Goal: Task Accomplishment & Management: Complete application form

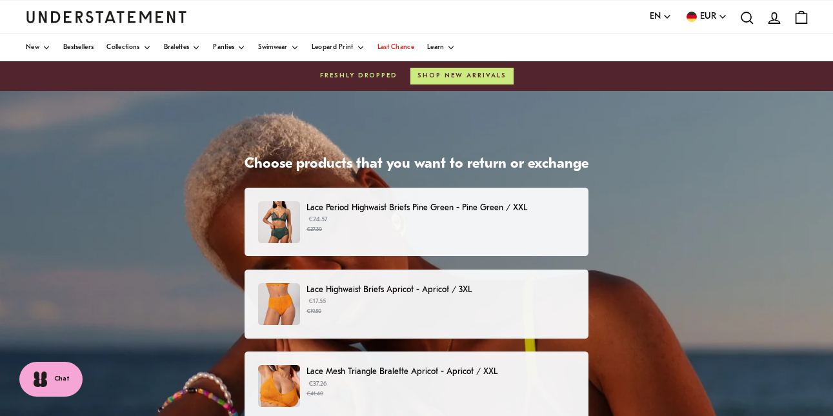
click at [450, 242] on div "Lace Period Highwaist Briefs Pine Green - Pine Green / XXL €24.57 €27.30" at bounding box center [416, 222] width 317 height 42
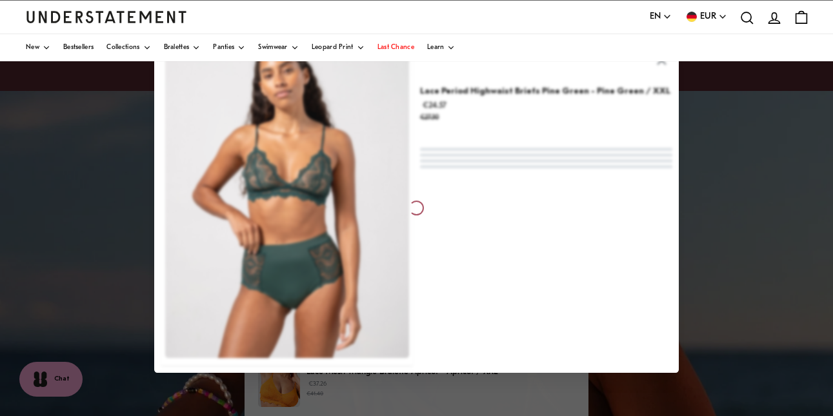
click at [451, 290] on div at bounding box center [416, 208] width 524 height 330
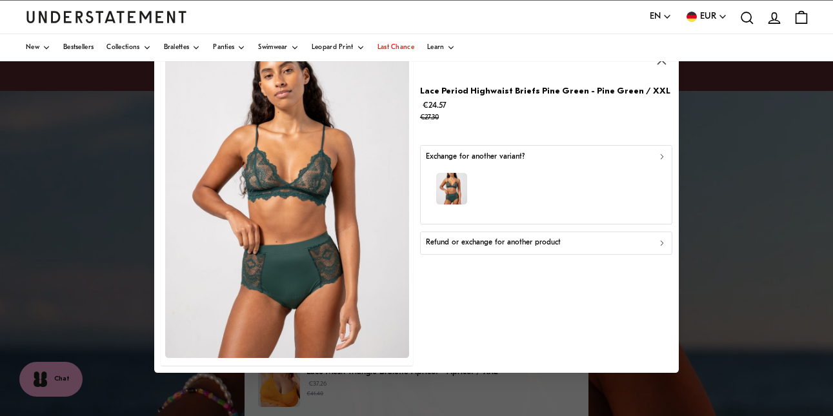
click at [660, 242] on icon "button" at bounding box center [661, 243] width 9 height 9
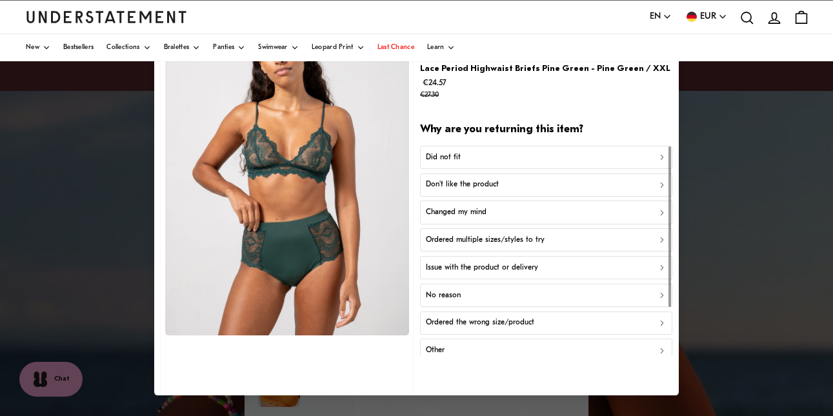
click at [502, 157] on div "Did not fit" at bounding box center [545, 158] width 241 height 12
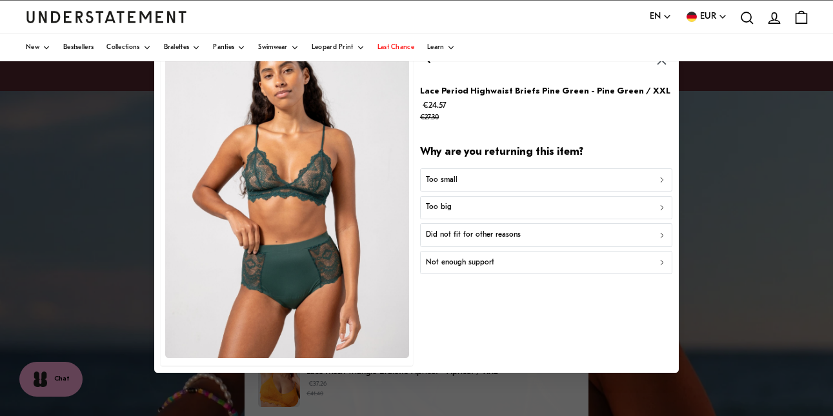
click at [558, 181] on div "Too small" at bounding box center [545, 180] width 241 height 12
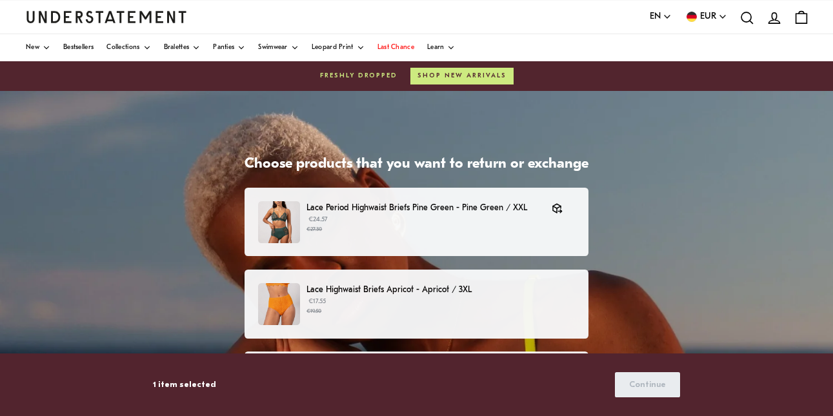
click at [432, 303] on p "€17.55 €19.50" at bounding box center [440, 306] width 268 height 19
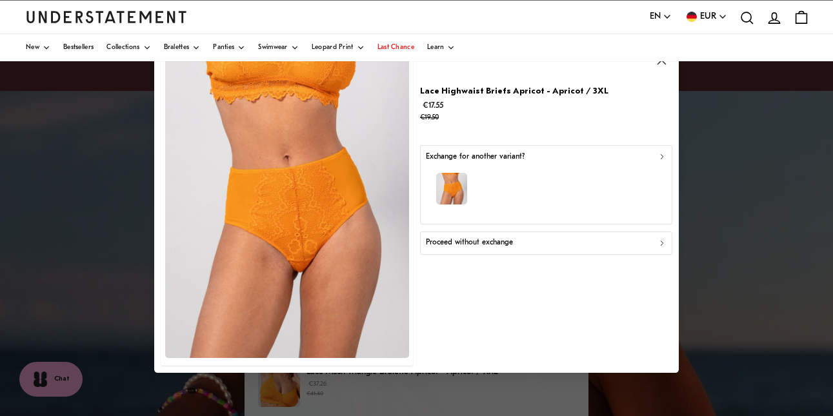
click at [542, 201] on div "button" at bounding box center [545, 191] width 241 height 56
click at [547, 243] on div "Proceed without exchange" at bounding box center [545, 243] width 241 height 12
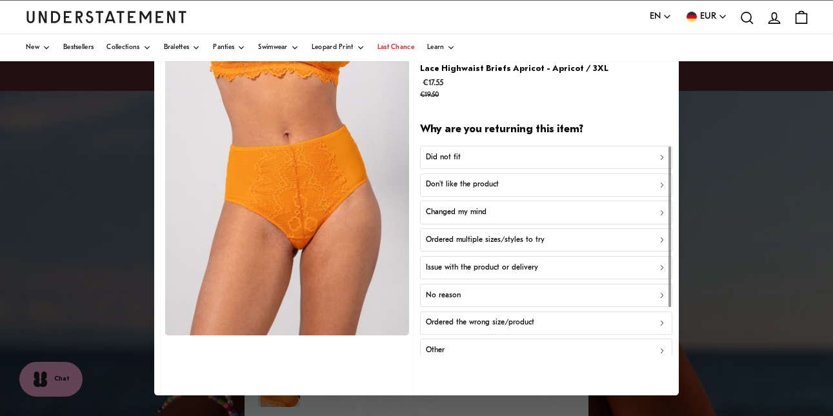
click at [525, 157] on div "Did not fit" at bounding box center [545, 158] width 241 height 12
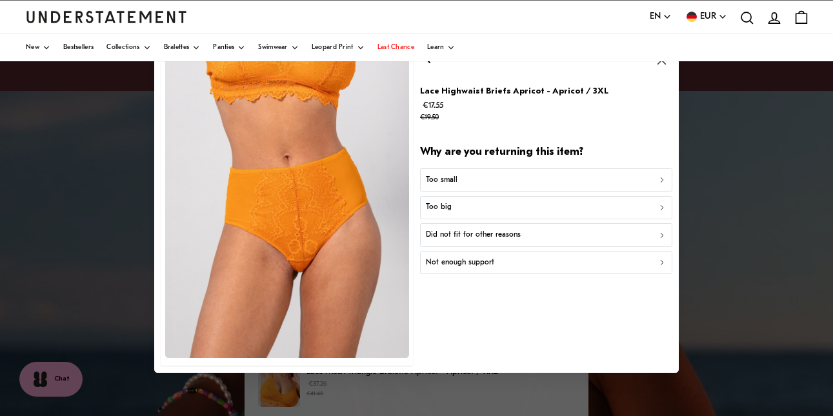
click at [498, 172] on button "Too small" at bounding box center [546, 179] width 252 height 23
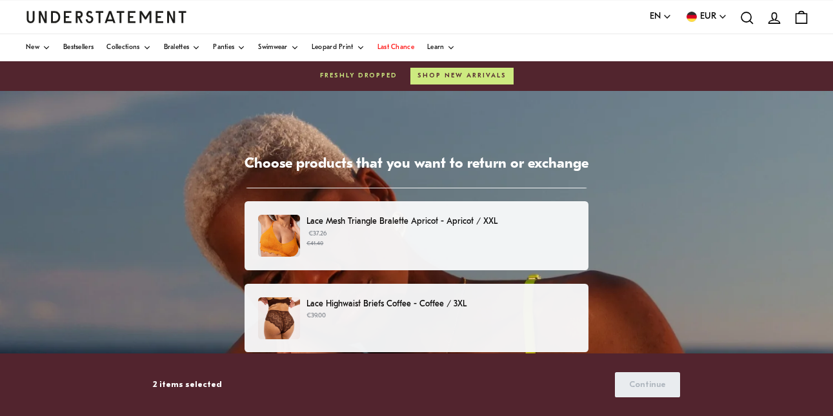
scroll to position [150, 0]
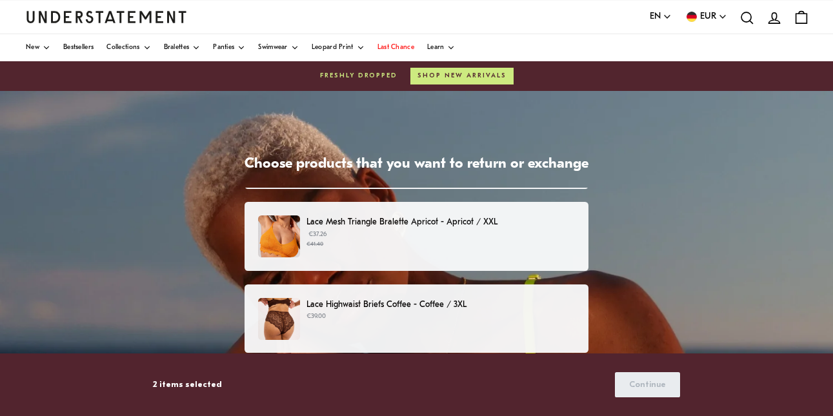
click at [441, 235] on p "€37.26 €41.40" at bounding box center [440, 239] width 268 height 19
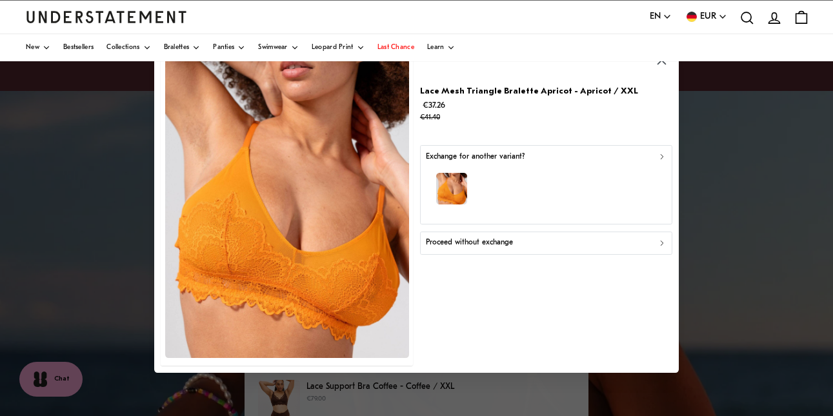
click at [507, 241] on p "Proceed without exchange" at bounding box center [468, 243] width 87 height 12
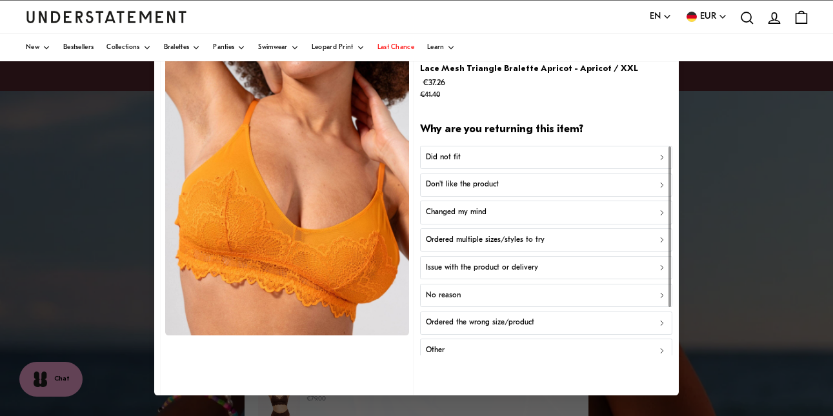
click at [484, 154] on div "Did not fit" at bounding box center [545, 158] width 241 height 12
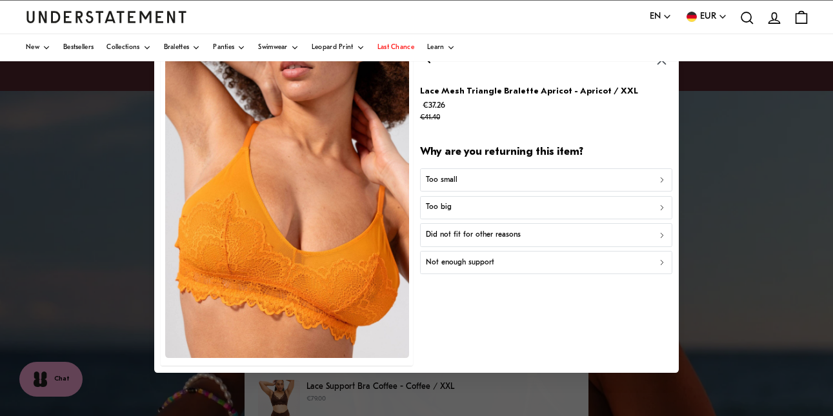
click at [481, 179] on div "Too small" at bounding box center [545, 180] width 241 height 12
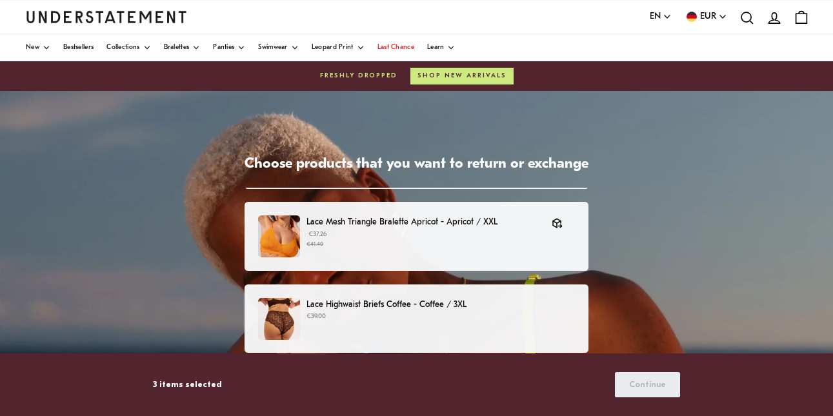
click at [481, 318] on p "€39.00" at bounding box center [440, 317] width 268 height 10
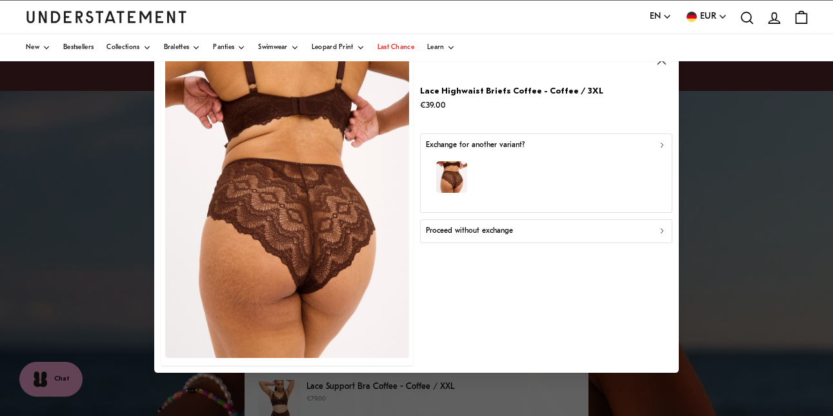
click at [486, 226] on p "Proceed without exchange" at bounding box center [468, 231] width 87 height 12
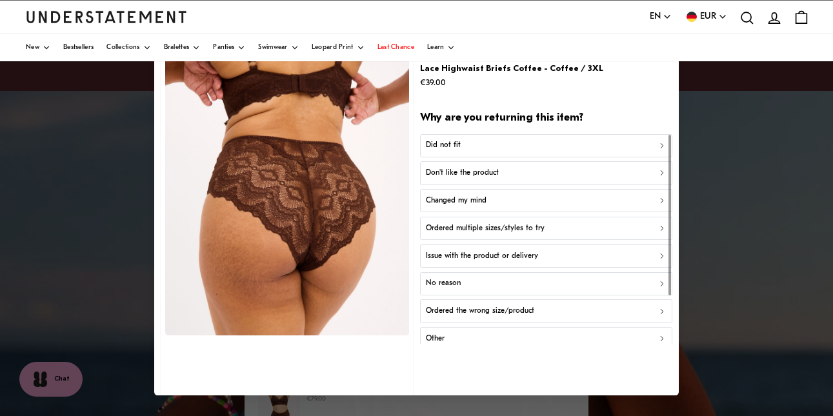
click at [470, 139] on button "Did not fit" at bounding box center [546, 145] width 252 height 23
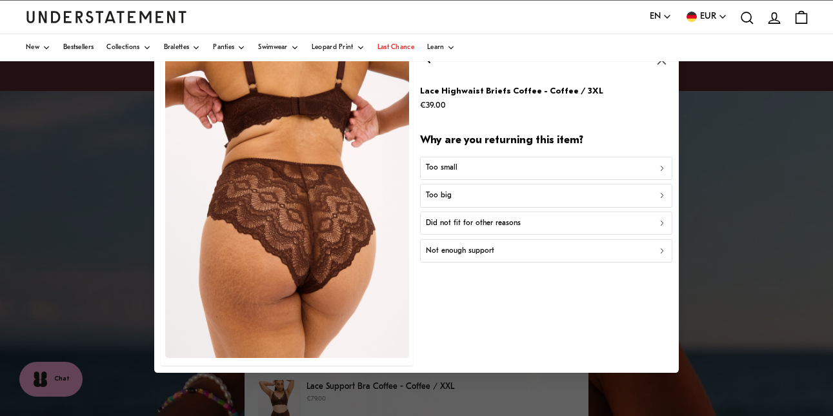
click at [470, 172] on div "Too small" at bounding box center [545, 169] width 241 height 12
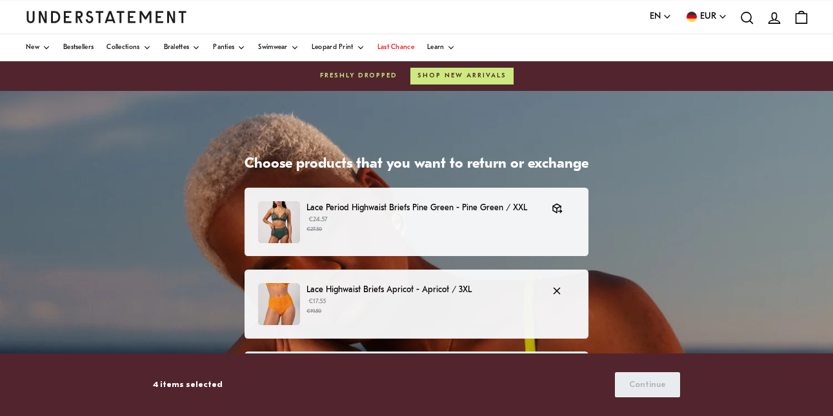
scroll to position [8, 0]
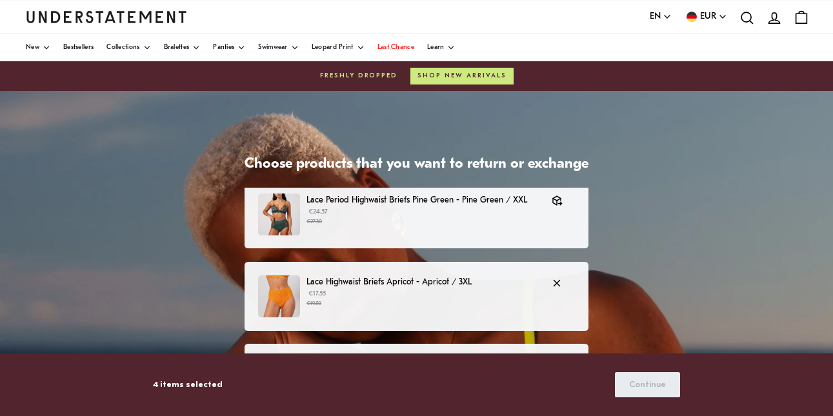
click at [444, 290] on p "€17.55 €19.50" at bounding box center [422, 298] width 232 height 19
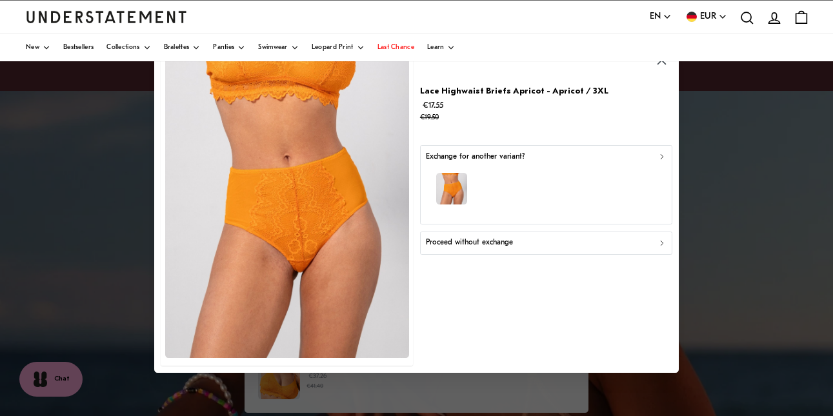
click at [477, 242] on p "Proceed without exchange" at bounding box center [468, 243] width 87 height 12
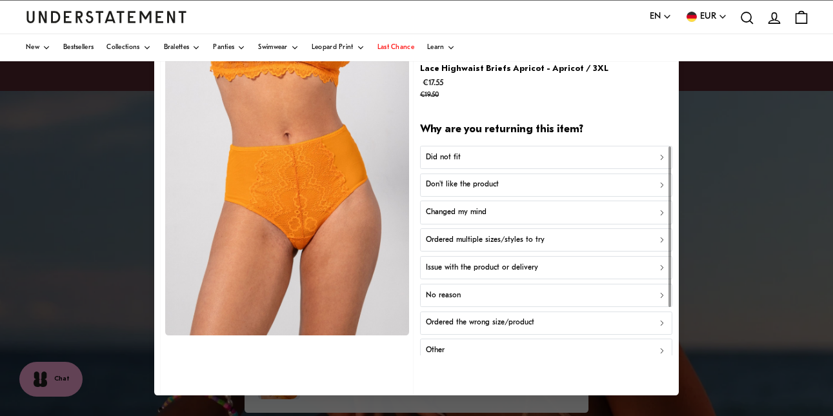
click at [469, 157] on div "Did not fit" at bounding box center [545, 158] width 241 height 12
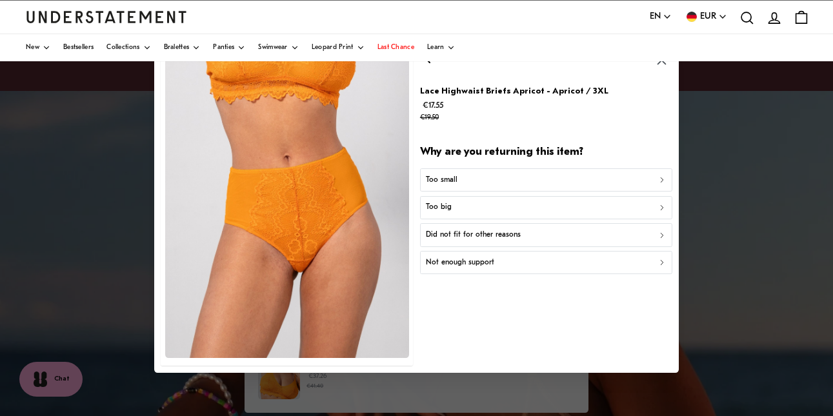
click at [467, 176] on div "Too small" at bounding box center [545, 180] width 241 height 12
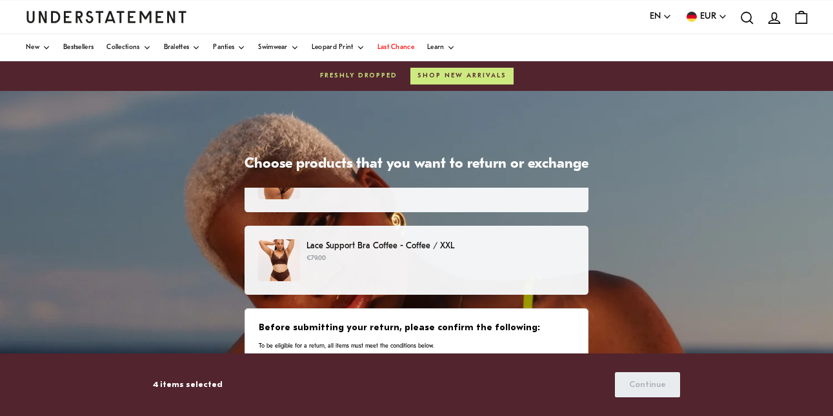
scroll to position [304, 0]
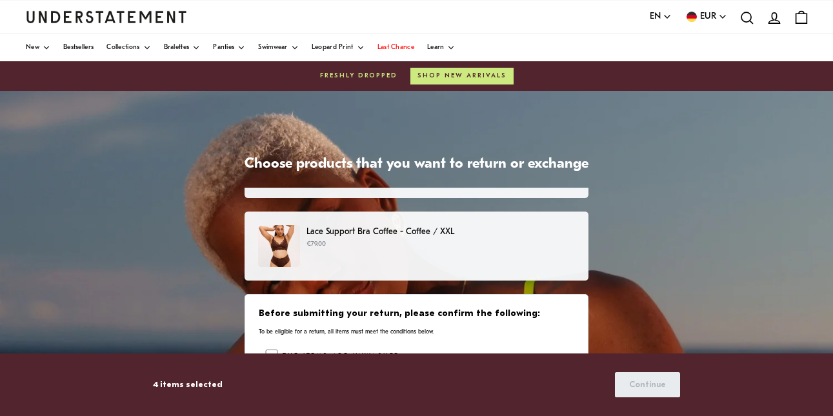
click at [393, 246] on p "€79.00" at bounding box center [440, 244] width 268 height 10
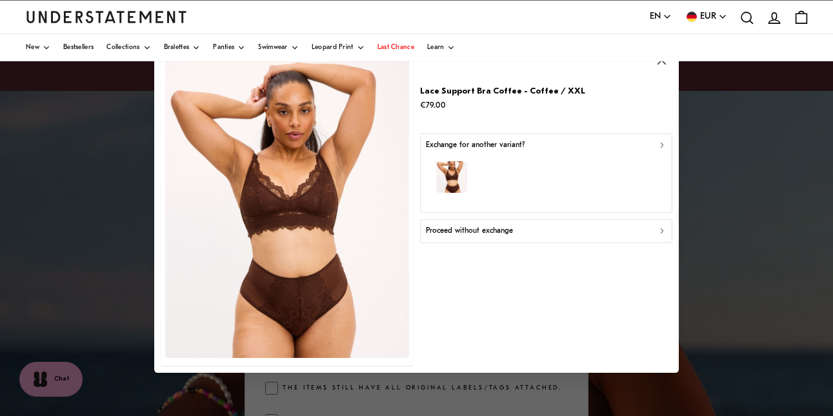
click at [474, 234] on p "Proceed without exchange" at bounding box center [468, 231] width 87 height 12
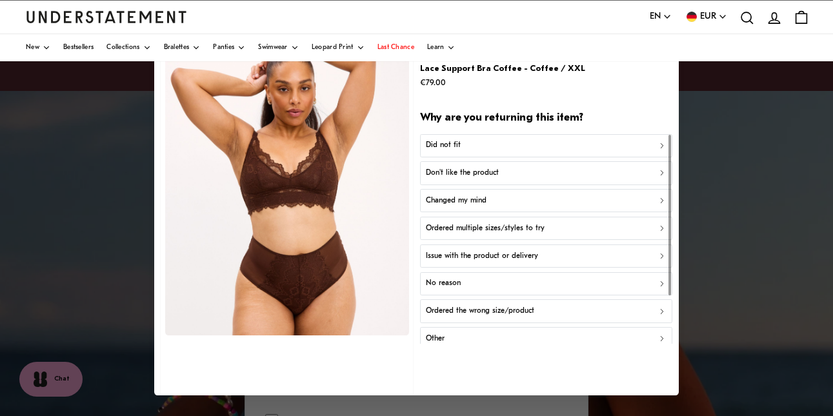
click at [470, 152] on button "Did not fit" at bounding box center [546, 145] width 252 height 23
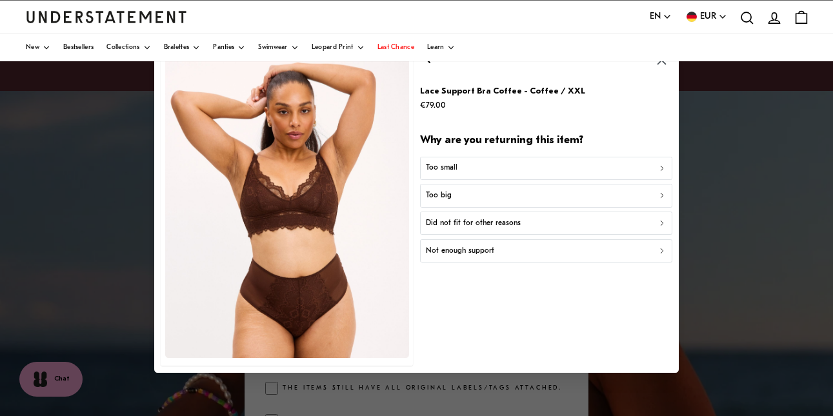
click at [473, 172] on div "Too small" at bounding box center [545, 169] width 241 height 12
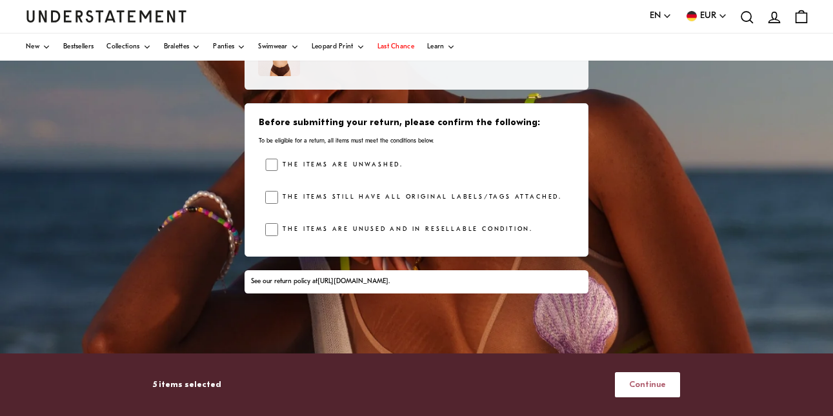
scroll to position [195, 0]
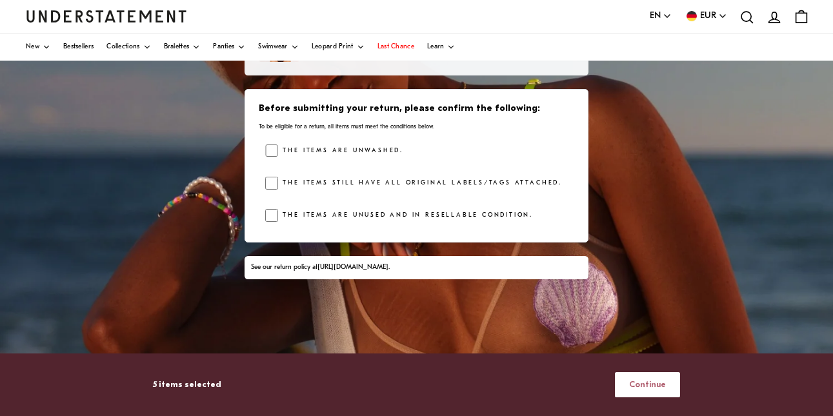
click at [630, 389] on button "Continue" at bounding box center [647, 384] width 65 height 25
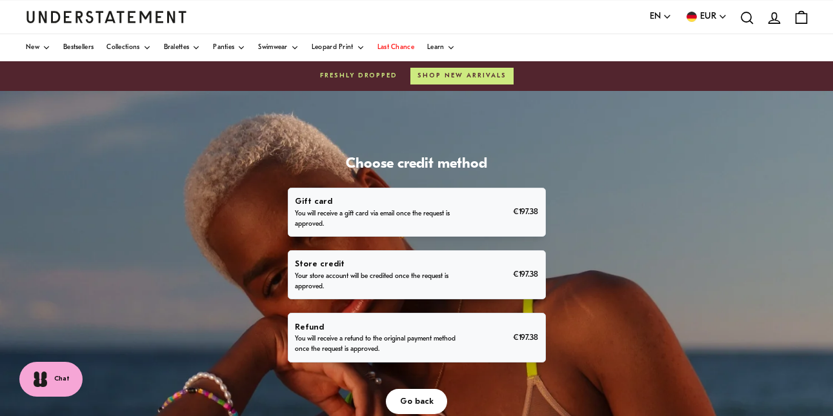
click at [447, 335] on p "You will receive a refund to the original payment method once the request is ap…" at bounding box center [377, 344] width 164 height 21
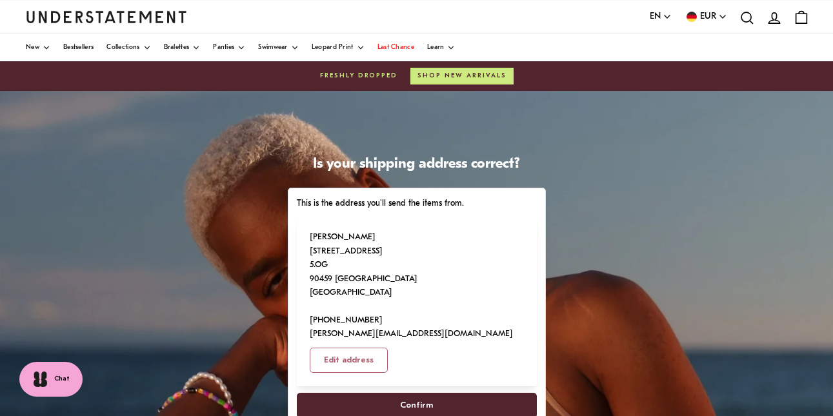
click at [434, 393] on span "Confirm" at bounding box center [416, 405] width 212 height 24
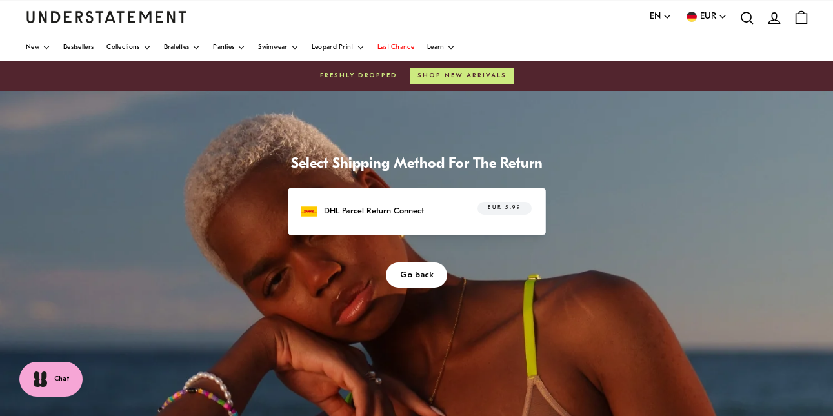
click at [457, 207] on div "DHL Parcel Return Connect EUR 5.99" at bounding box center [416, 212] width 230 height 20
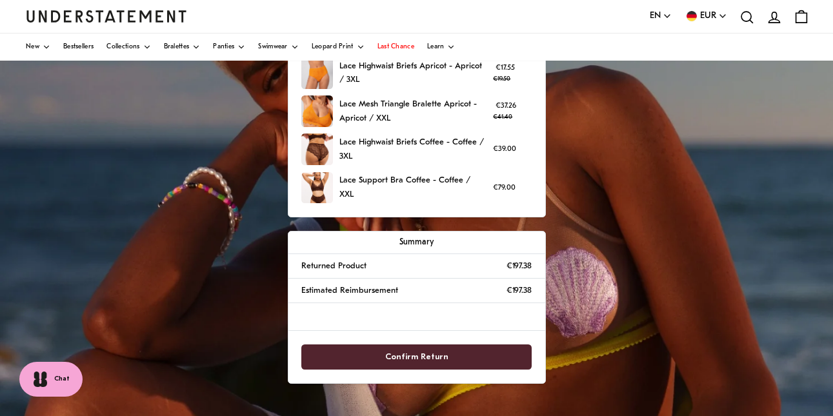
scroll to position [221, 0]
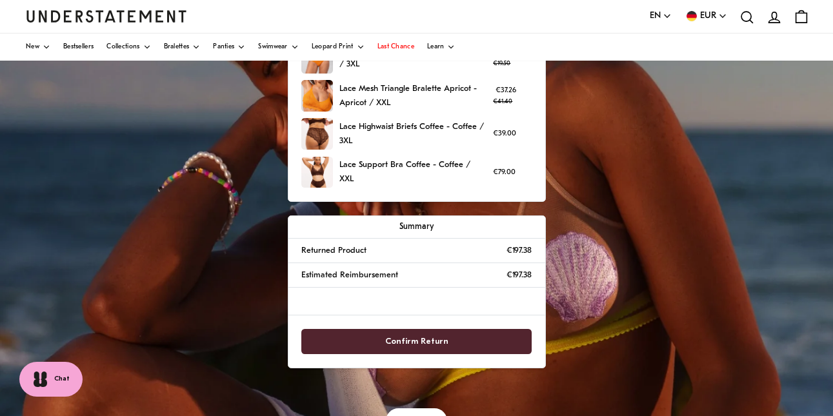
click at [439, 339] on div "Confirm Return" at bounding box center [416, 341] width 257 height 52
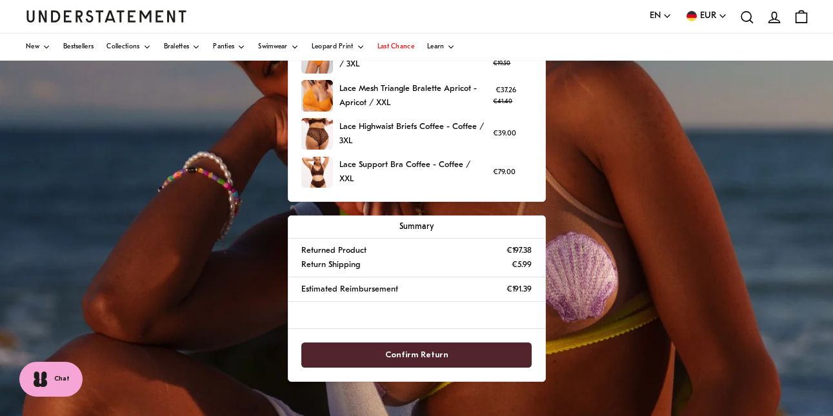
click at [435, 350] on span "Confirm Return" at bounding box center [416, 355] width 63 height 24
click at [435, 353] on span "Confirm Return" at bounding box center [416, 355] width 63 height 24
